Goal: Information Seeking & Learning: Find specific fact

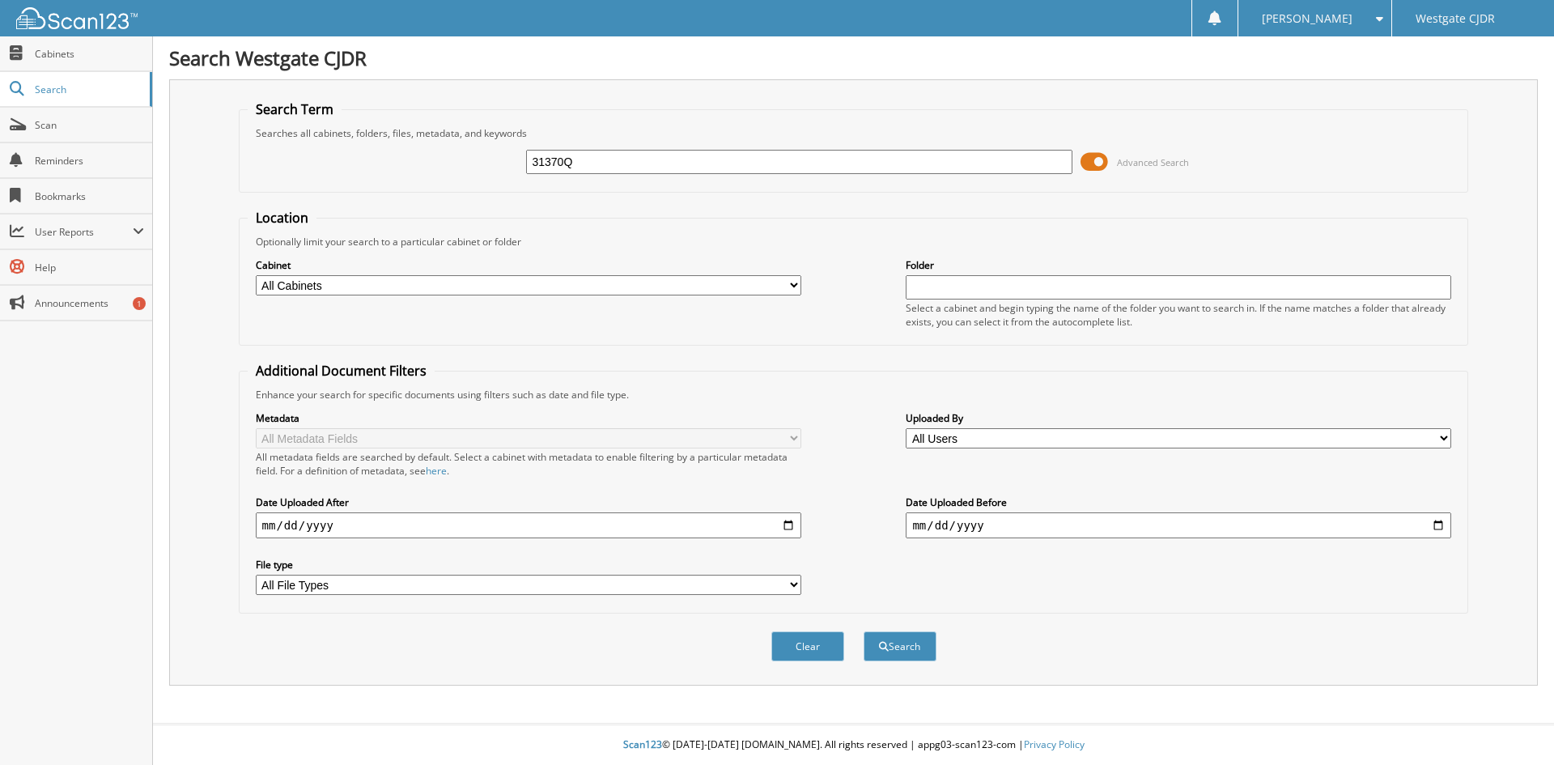
type input "31370Q"
click at [864, 631] on button "Search" at bounding box center [900, 646] width 73 height 30
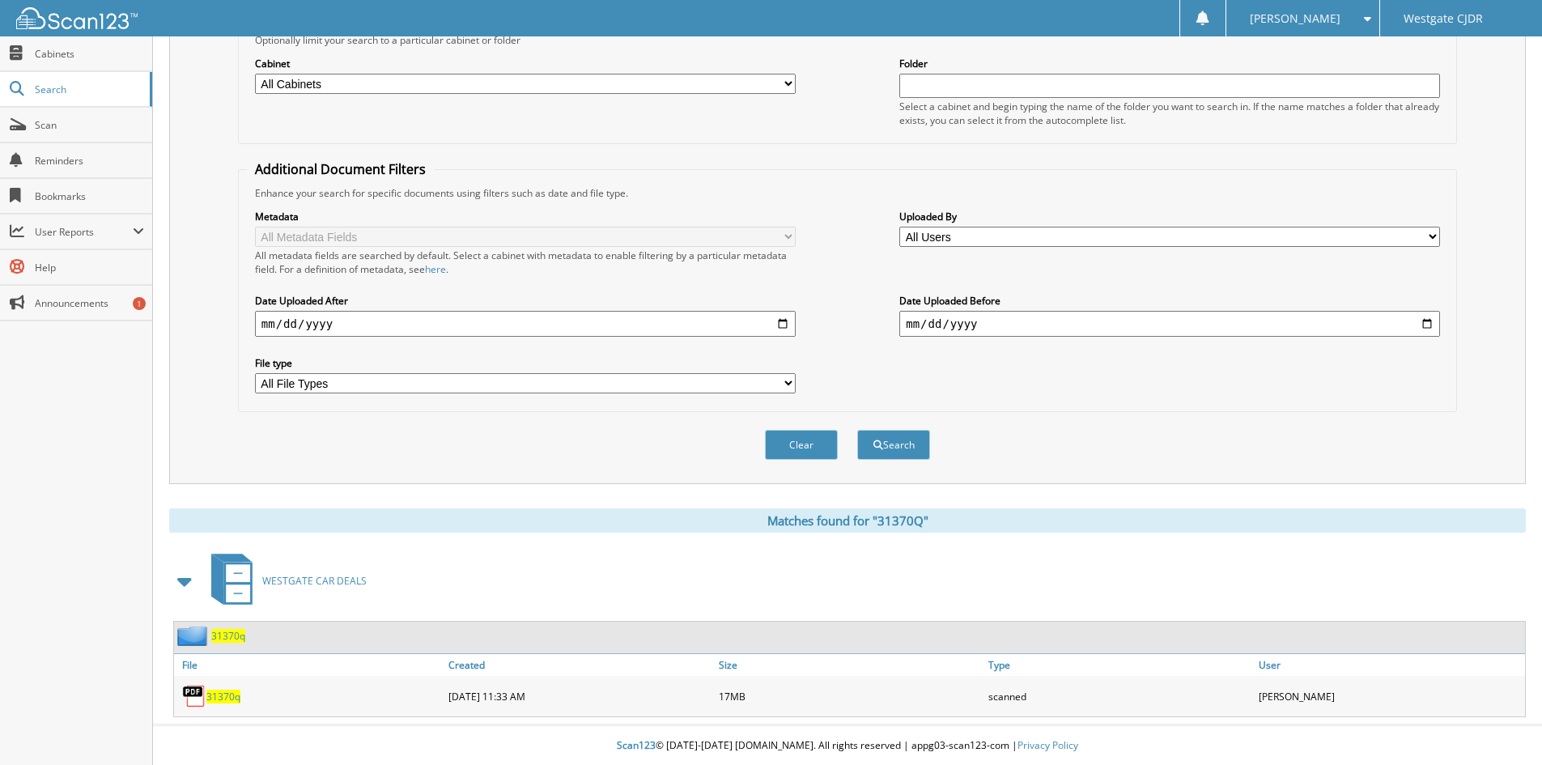
scroll to position [203, 0]
click at [223, 698] on span "31370q" at bounding box center [223, 696] width 34 height 14
